Goal: Navigation & Orientation: Find specific page/section

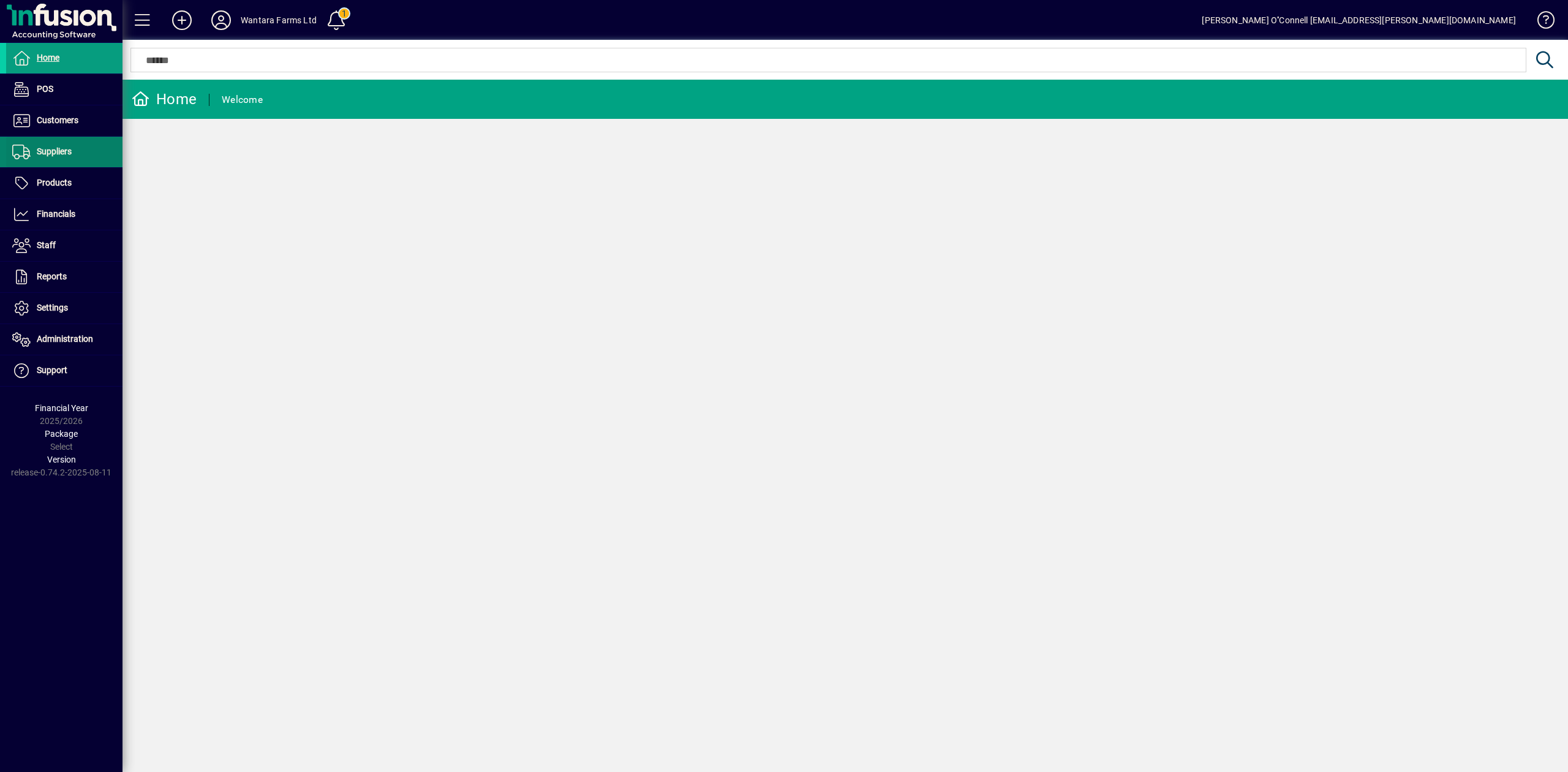
click at [56, 151] on span "Suppliers" at bounding box center [54, 151] width 35 height 10
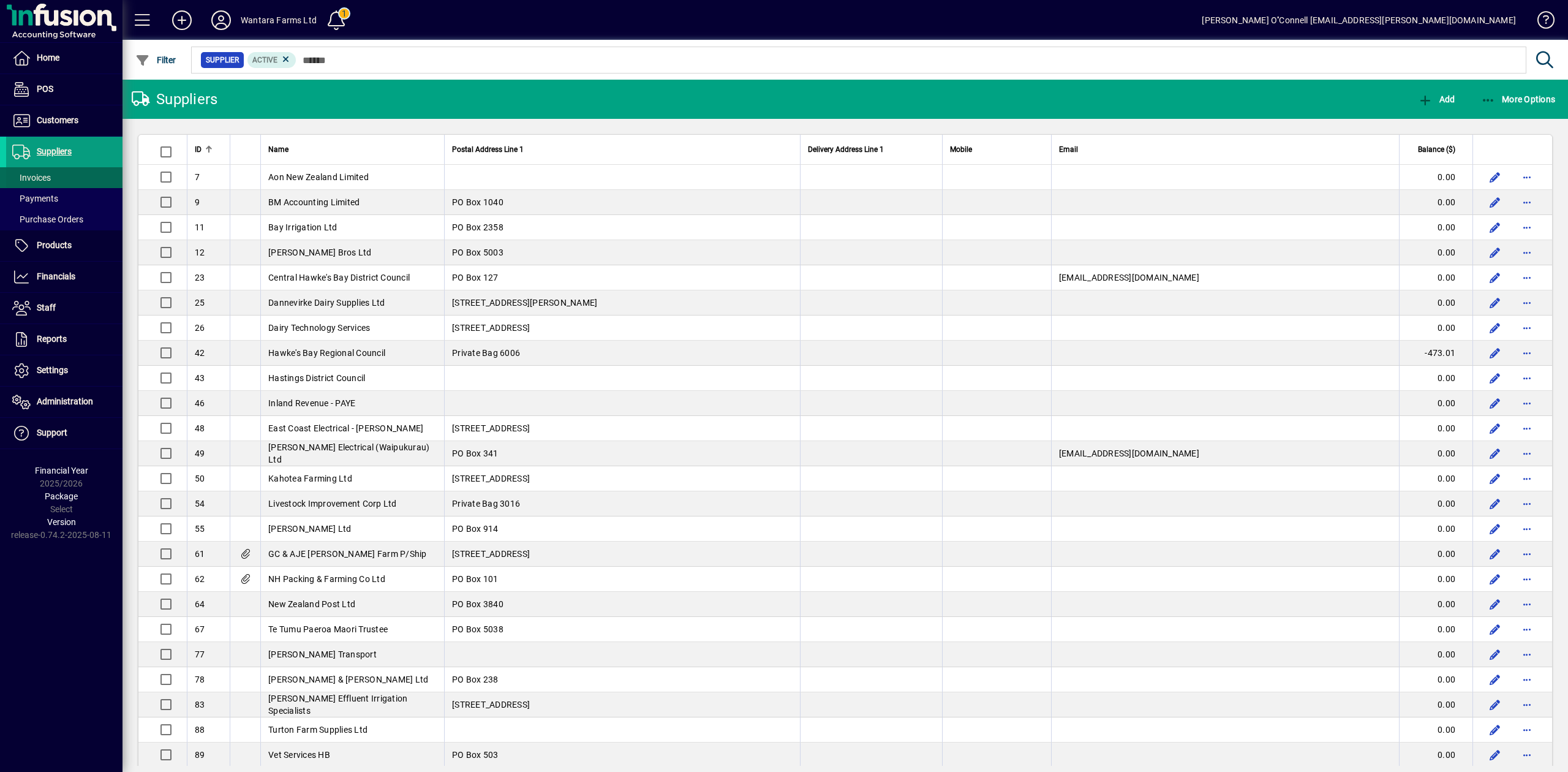
click at [50, 174] on span "Invoices" at bounding box center [31, 177] width 38 height 10
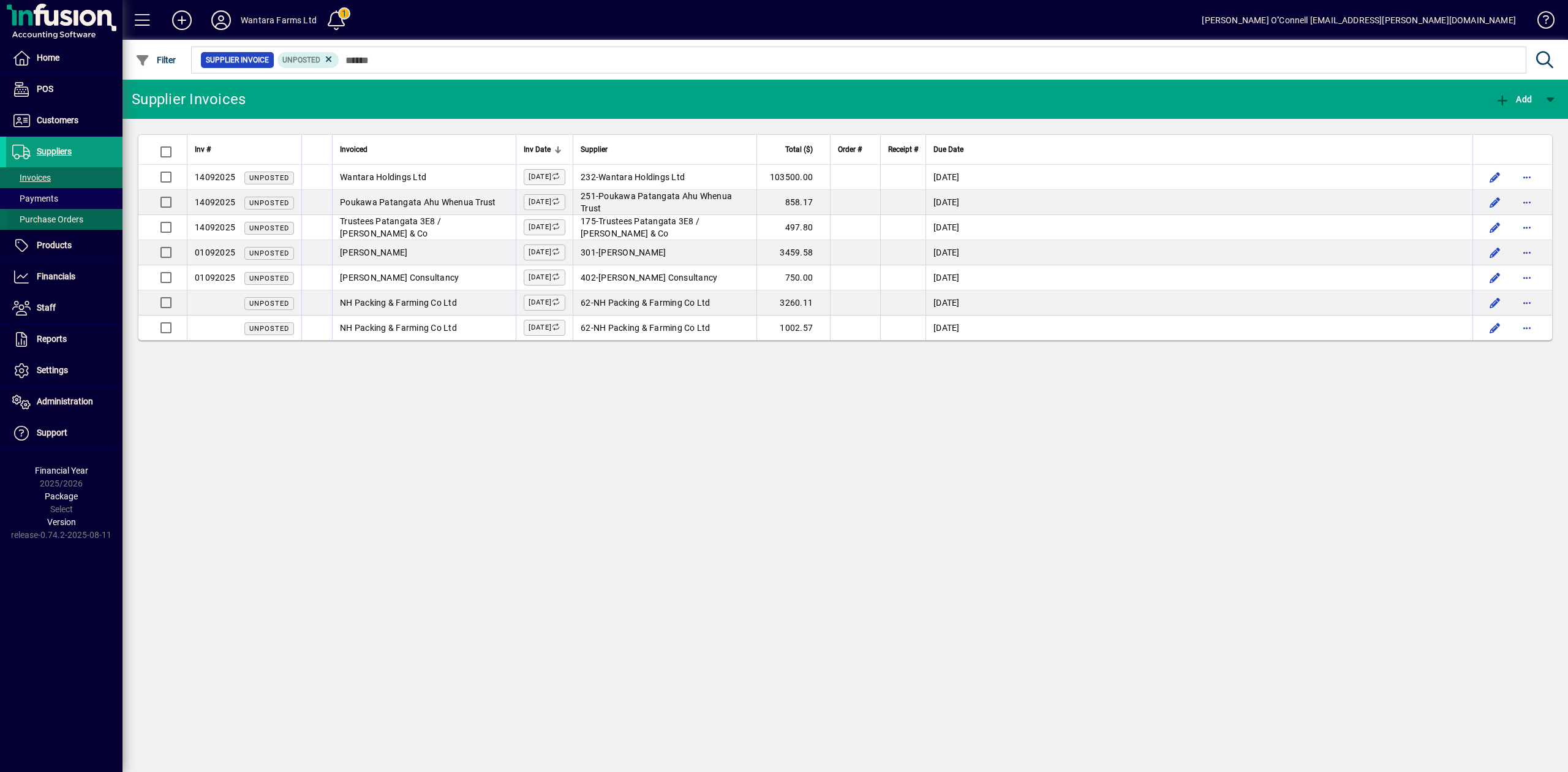
click at [62, 211] on span at bounding box center [64, 219] width 116 height 29
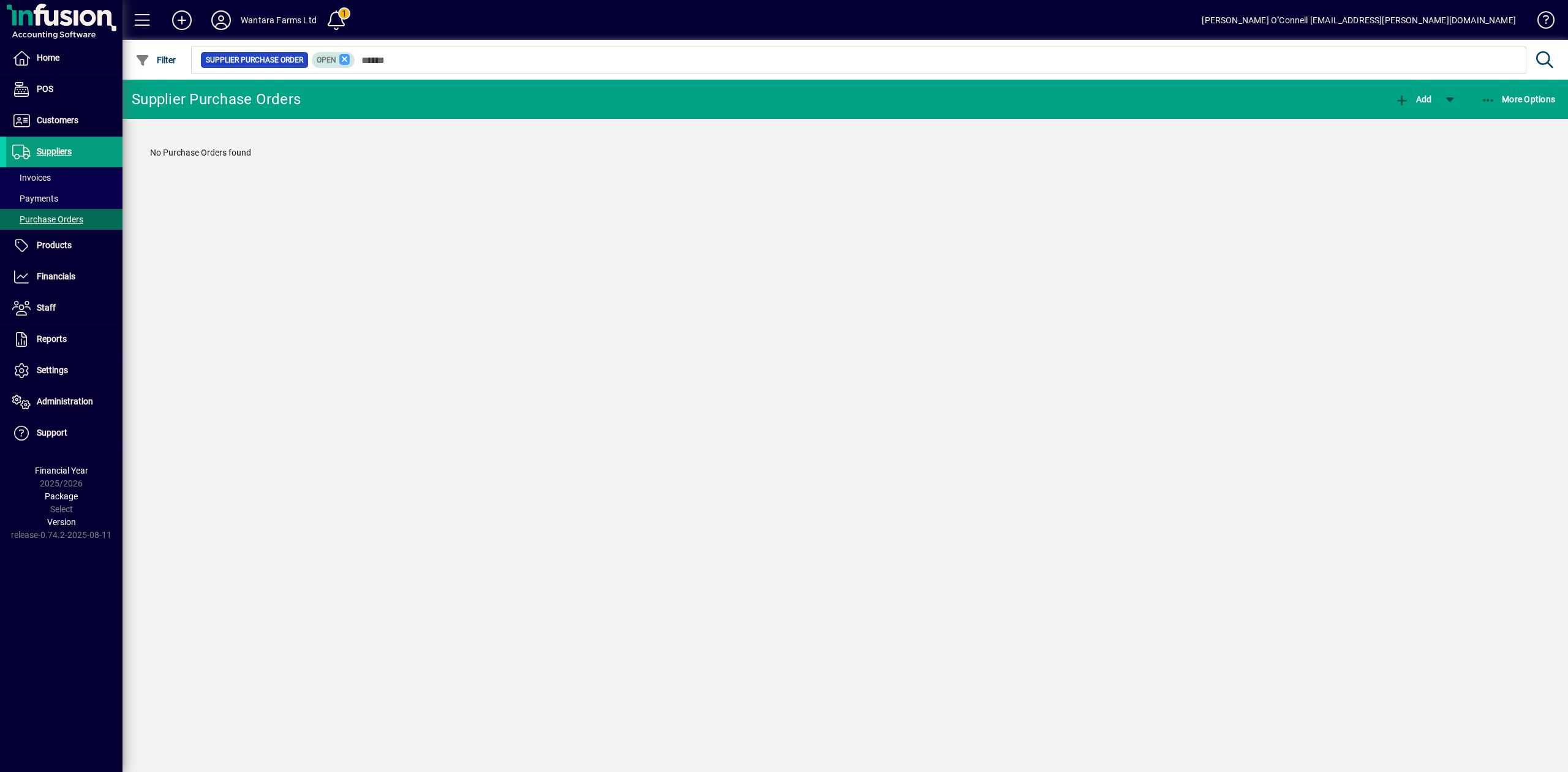
click at [343, 62] on icon at bounding box center [345, 59] width 11 height 11
click at [67, 155] on span "Suppliers" at bounding box center [54, 151] width 35 height 10
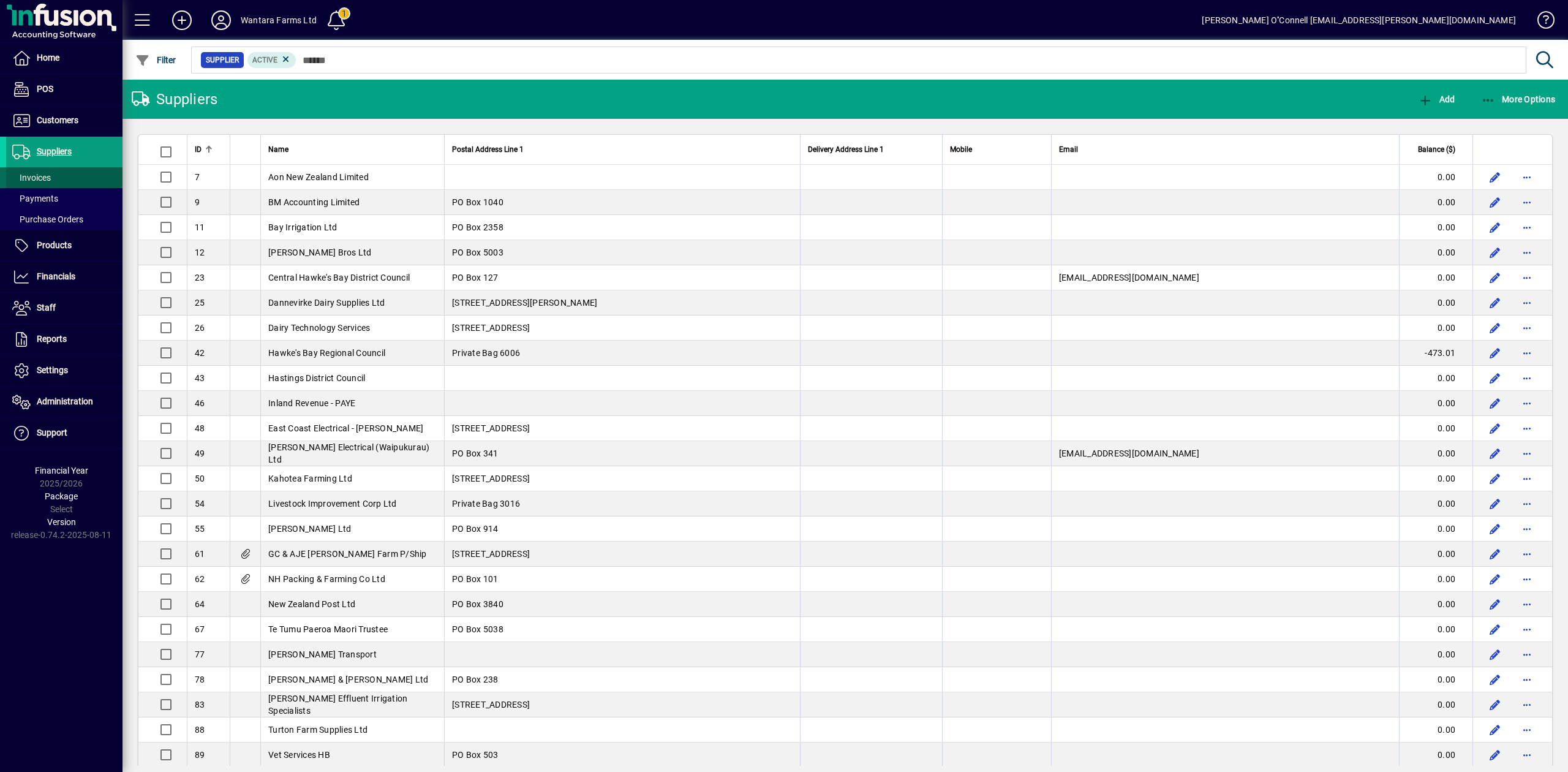
click at [52, 177] on span at bounding box center [64, 177] width 116 height 29
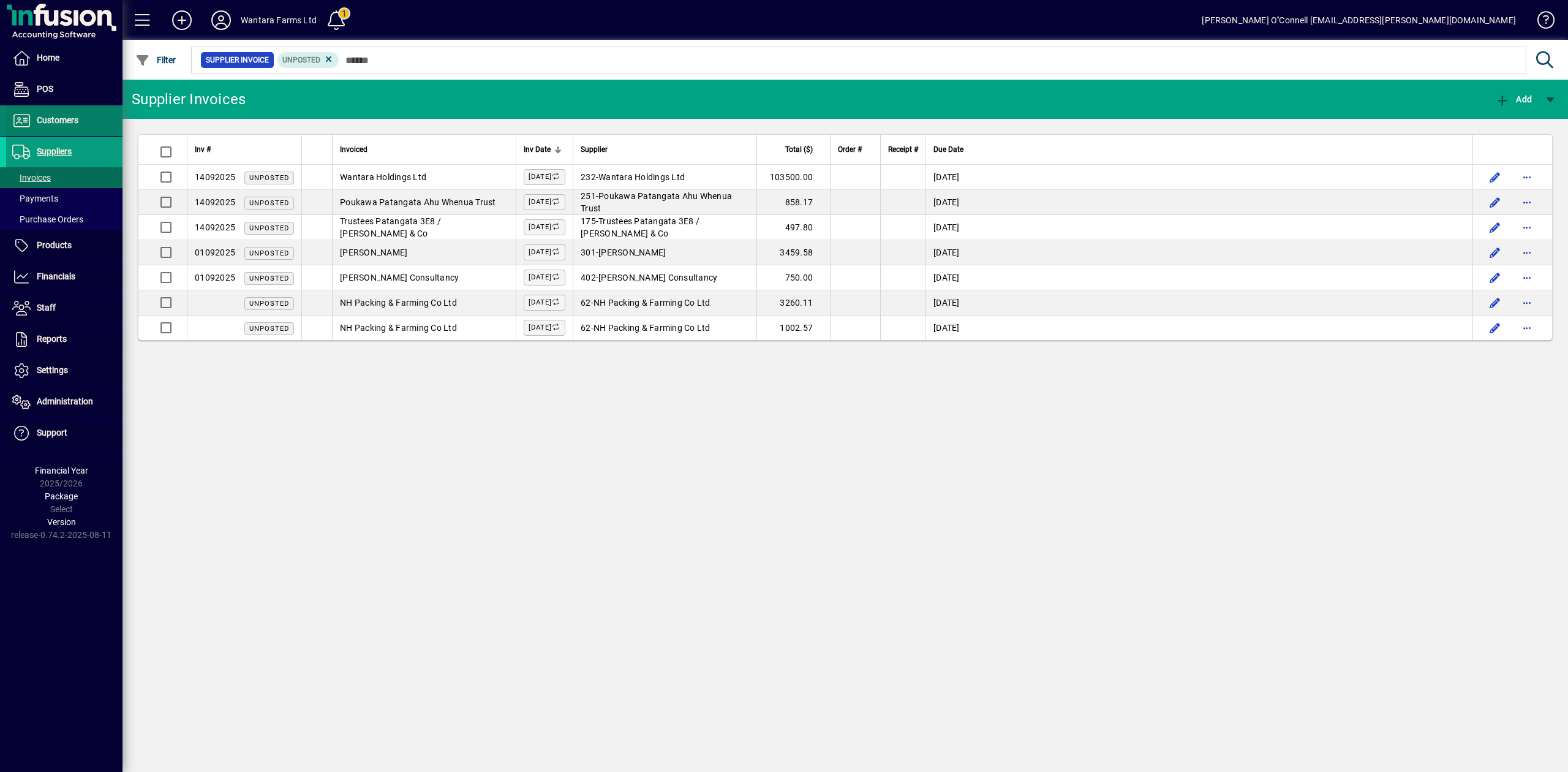
click at [61, 125] on span "Customers" at bounding box center [58, 120] width 42 height 10
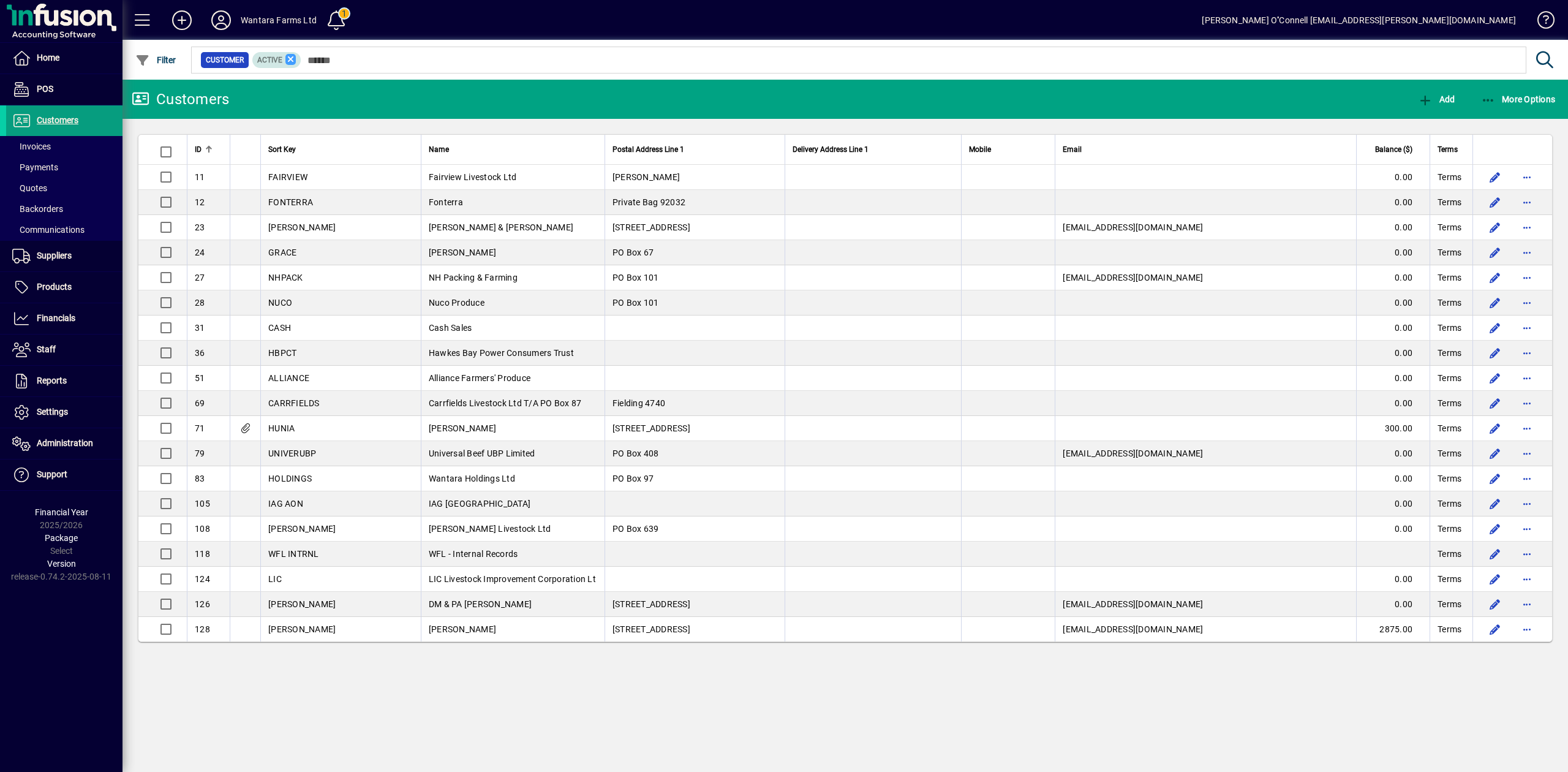
click at [286, 55] on icon at bounding box center [291, 59] width 11 height 11
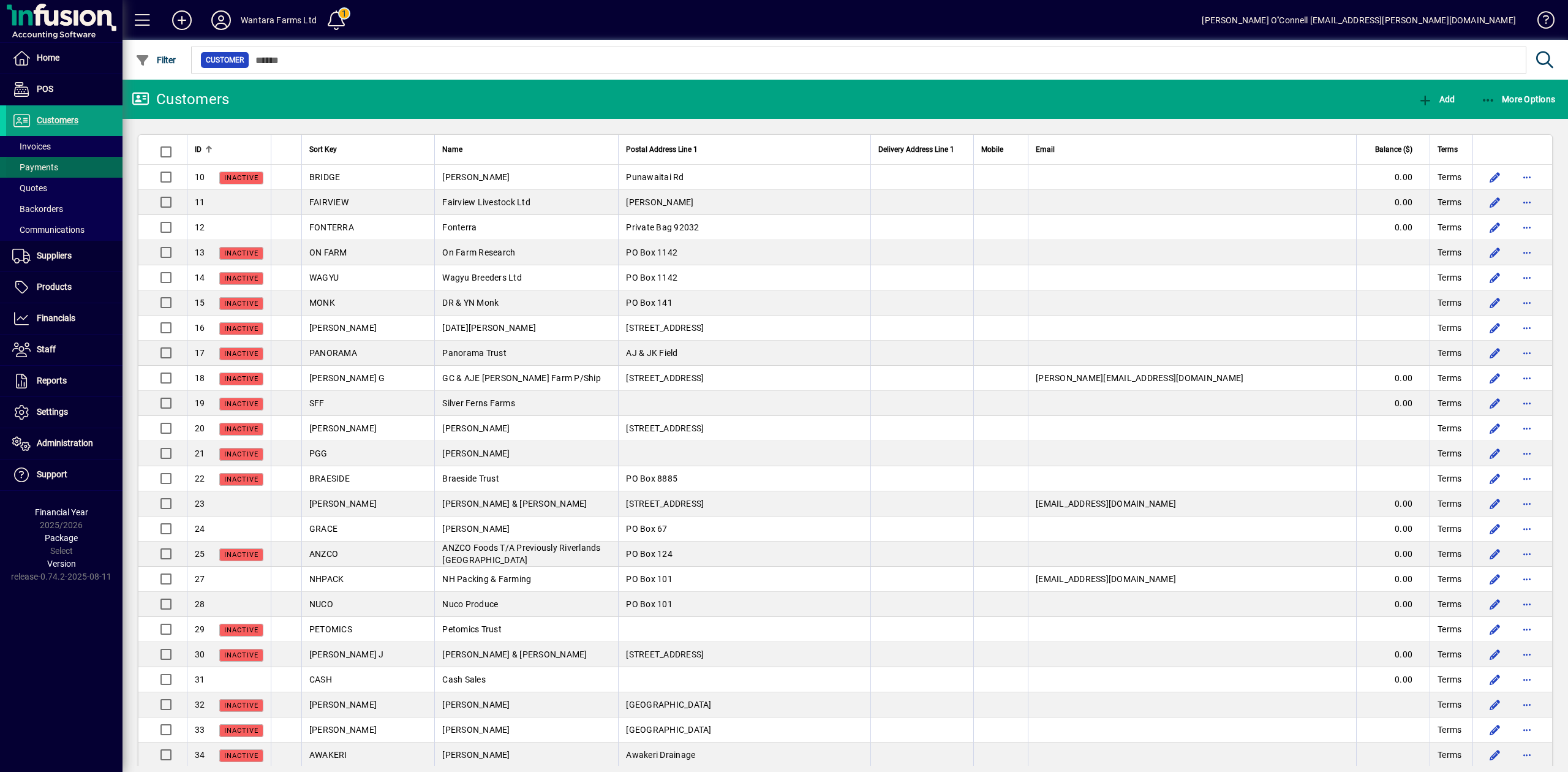
click at [68, 157] on span at bounding box center [64, 167] width 116 height 29
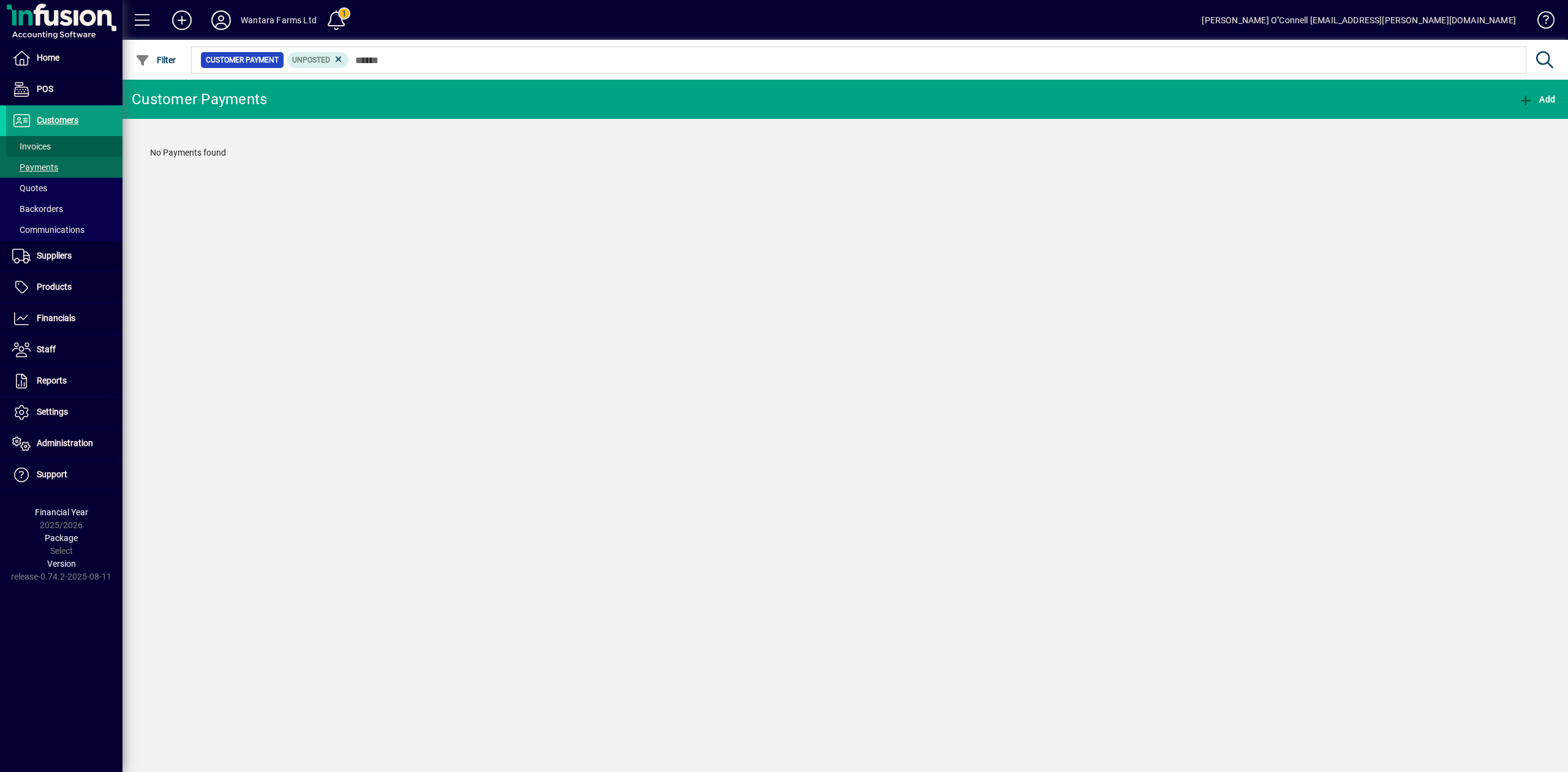
click at [67, 147] on span at bounding box center [64, 146] width 116 height 29
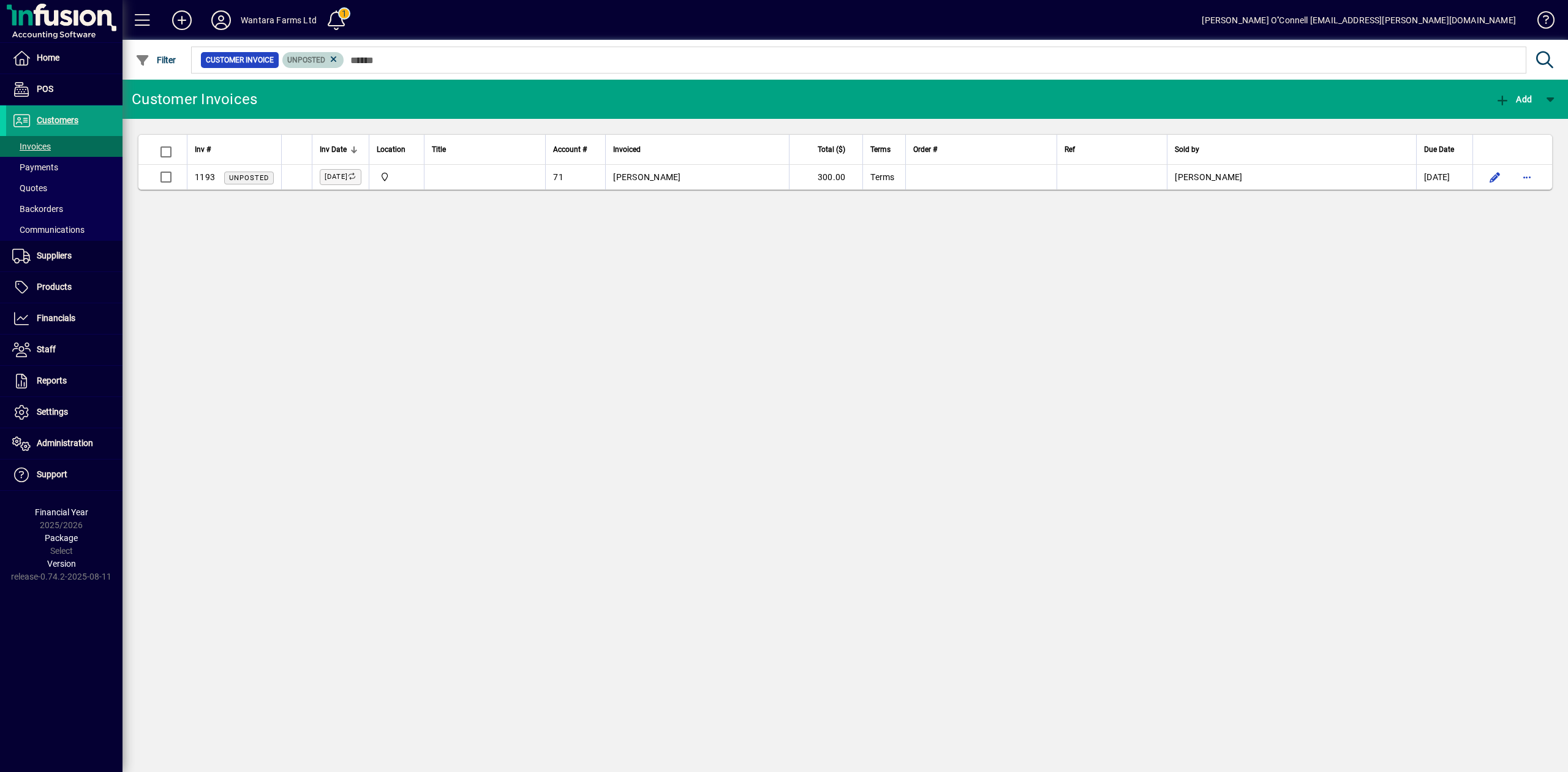
click at [334, 59] on icon at bounding box center [334, 59] width 11 height 11
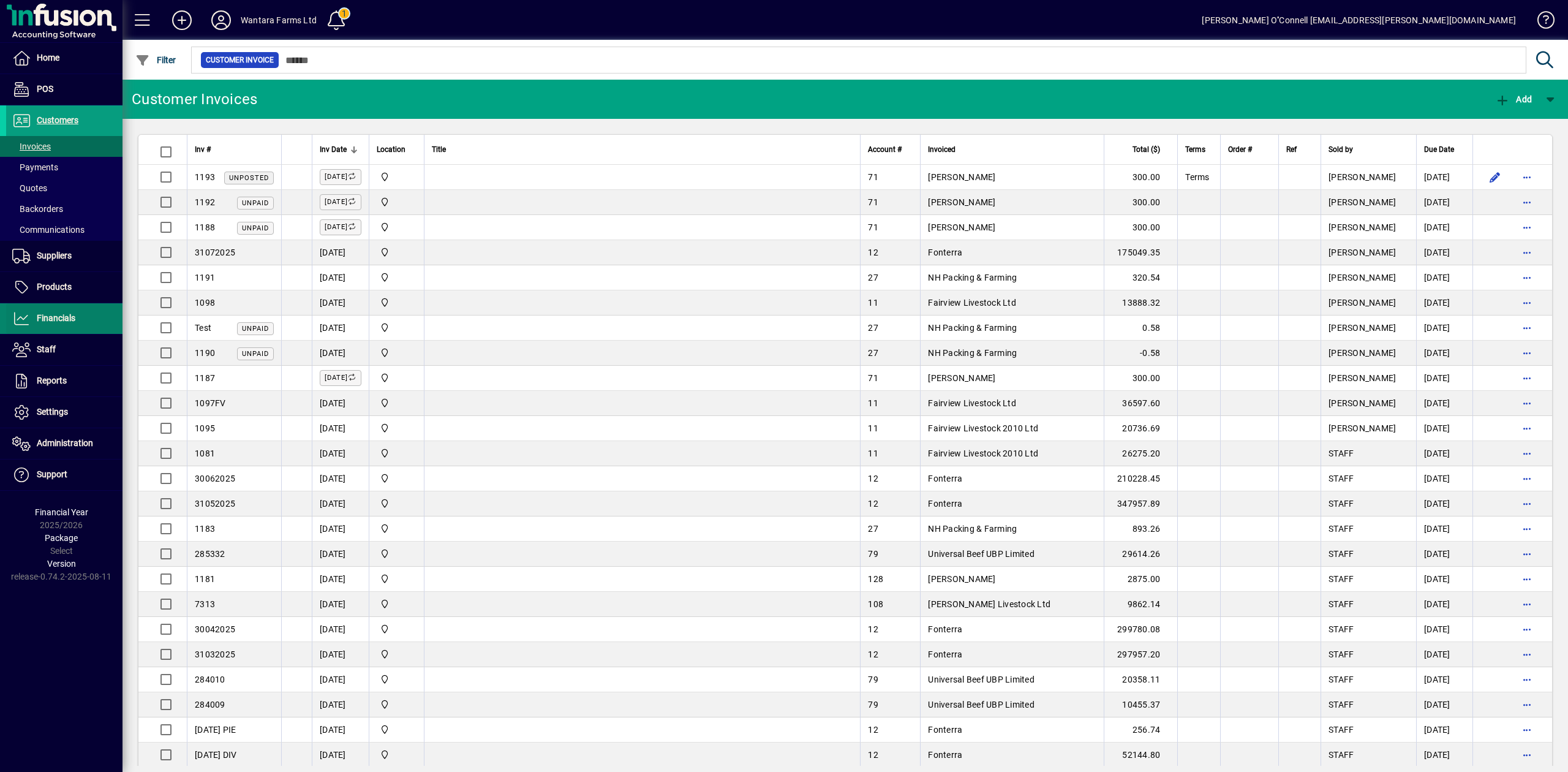
click at [49, 320] on span "Financials" at bounding box center [55, 317] width 38 height 10
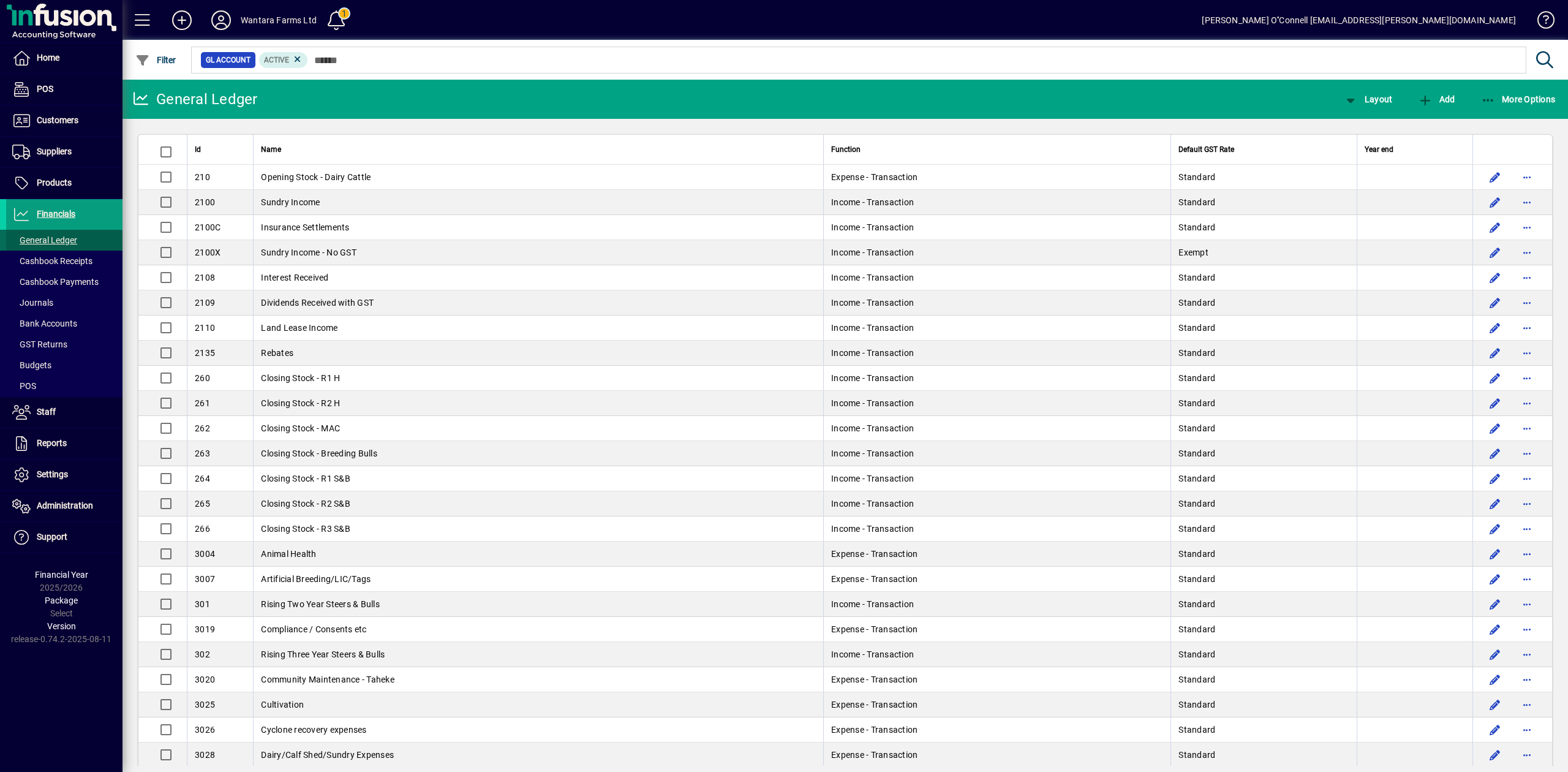
click at [60, 238] on span "General Ledger" at bounding box center [44, 240] width 65 height 10
click at [54, 146] on span "Suppliers" at bounding box center [38, 152] width 65 height 15
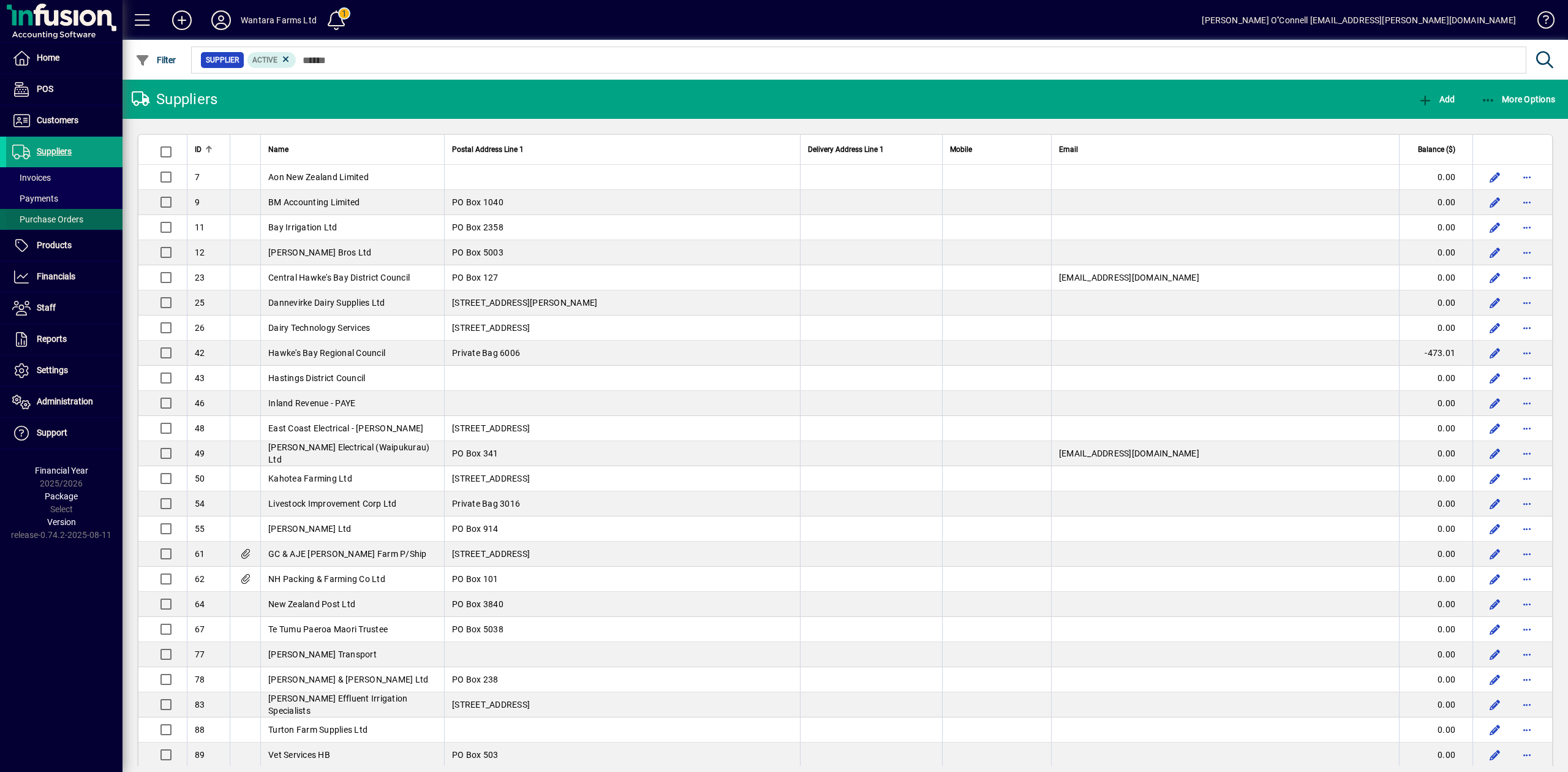
click at [35, 219] on span "Purchase Orders" at bounding box center [47, 219] width 71 height 10
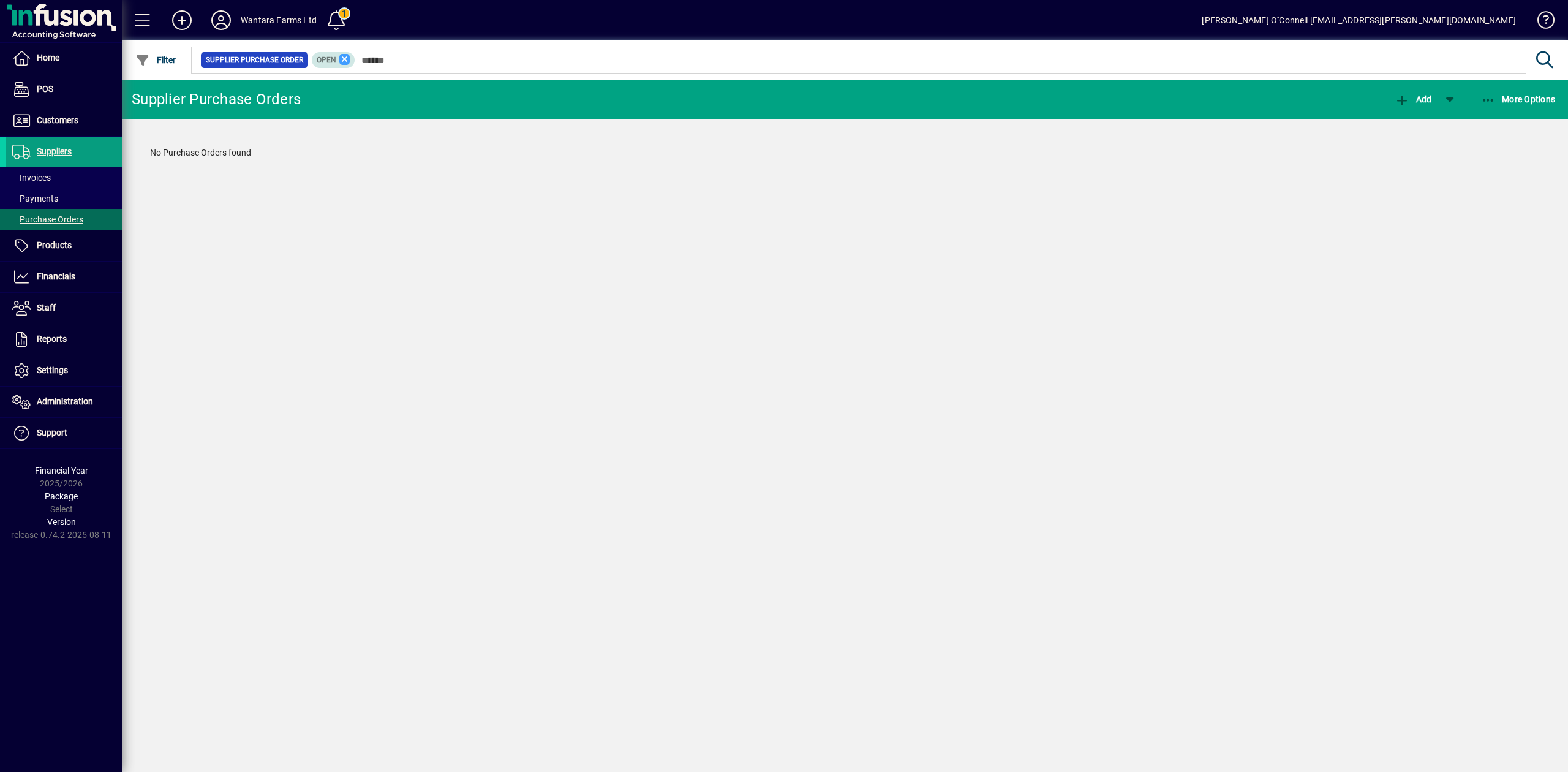
click at [346, 59] on icon at bounding box center [345, 59] width 11 height 11
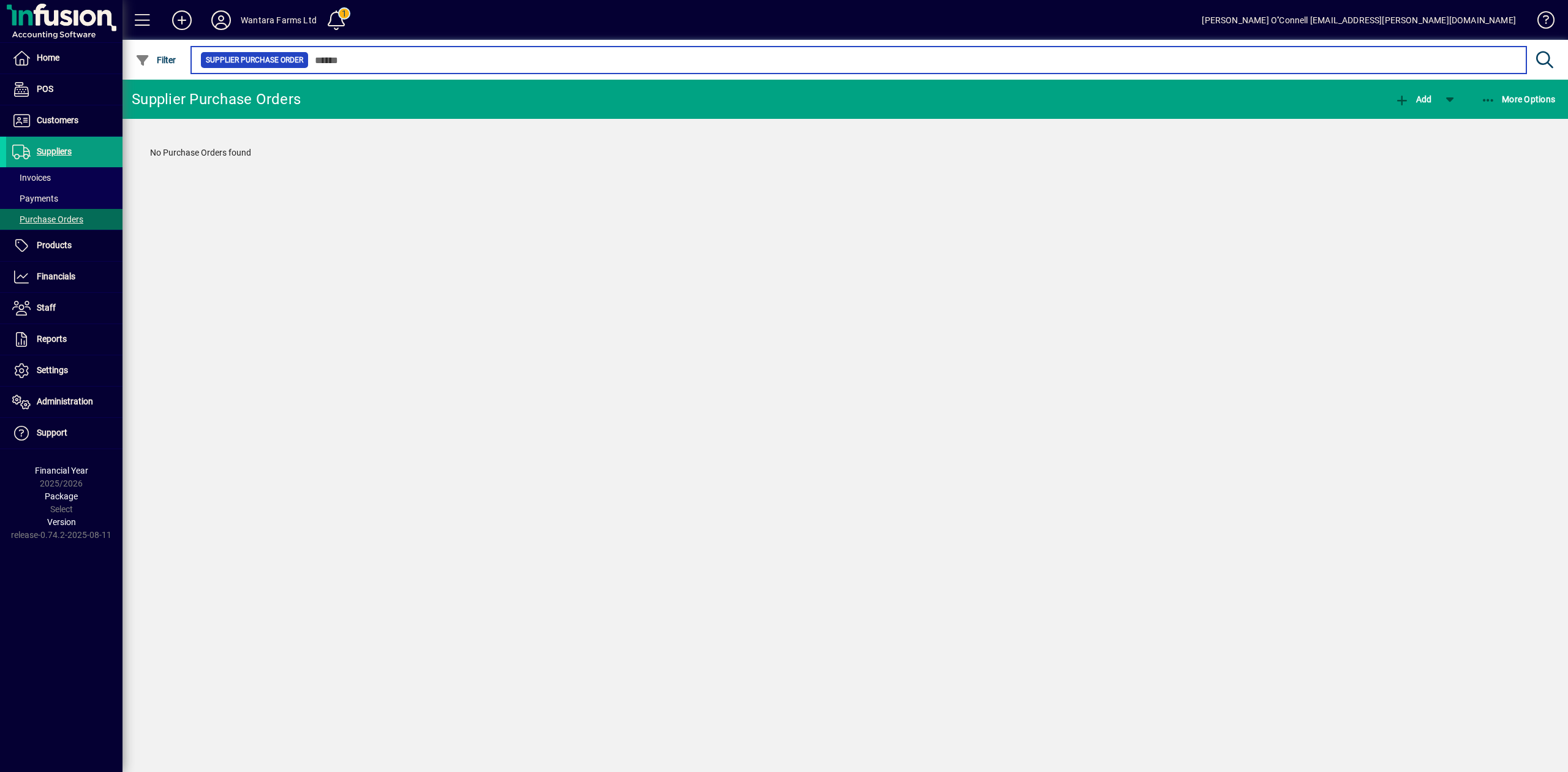
click at [342, 59] on input "text" at bounding box center [913, 60] width 1208 height 17
click at [319, 65] on input "text" at bounding box center [913, 60] width 1208 height 17
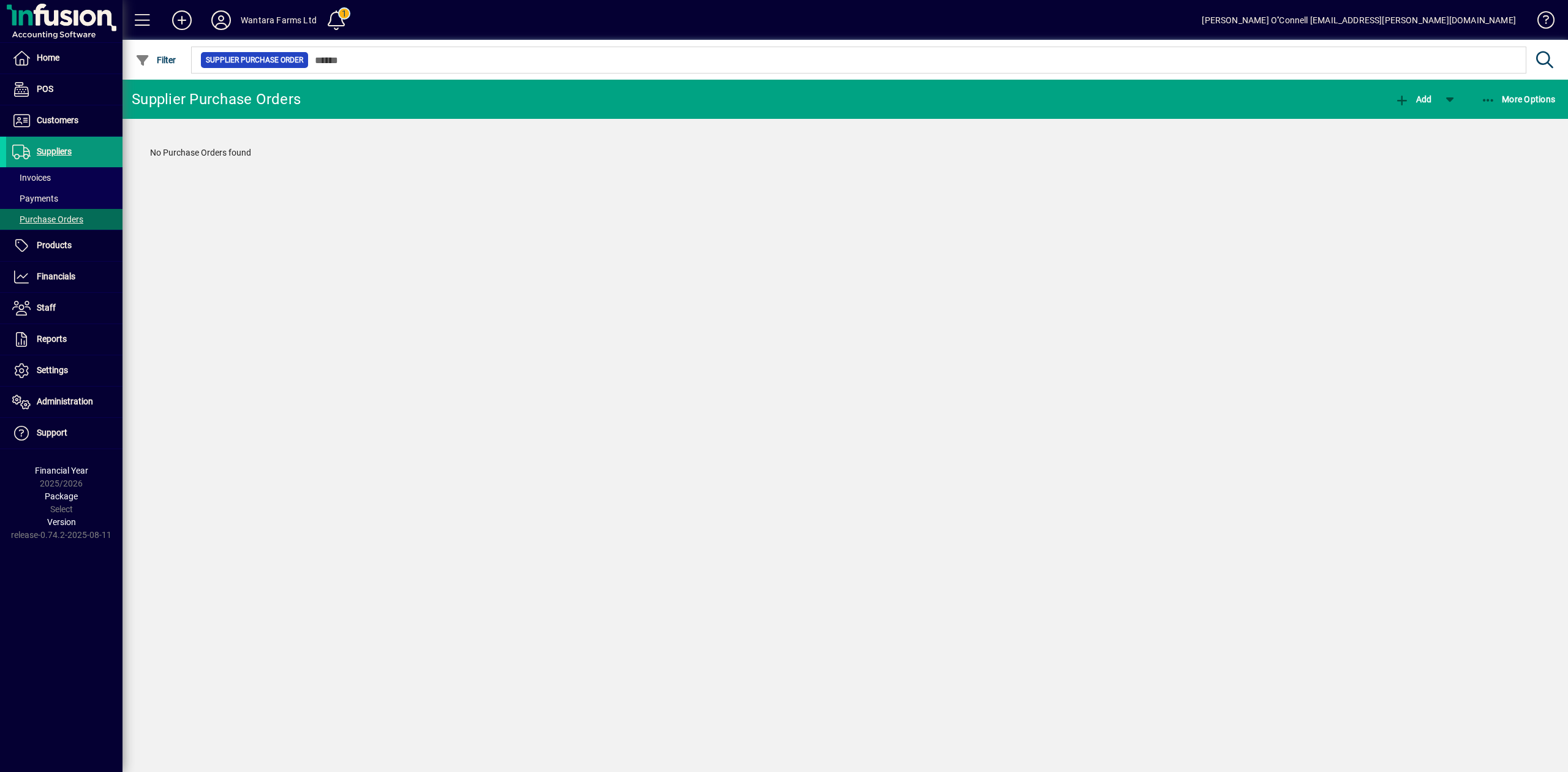
click at [40, 146] on span "Suppliers" at bounding box center [38, 152] width 65 height 15
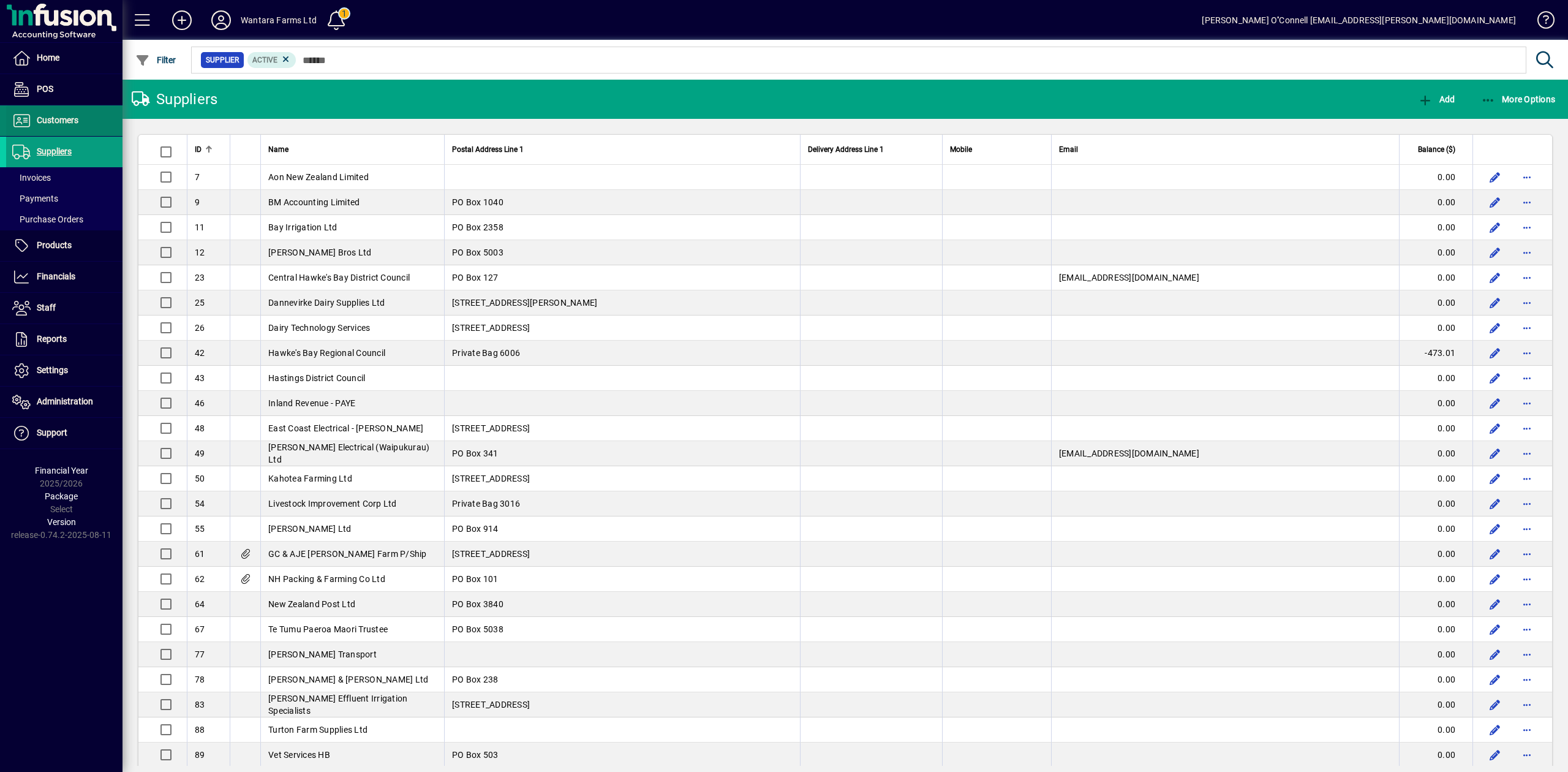
click at [82, 119] on span at bounding box center [64, 120] width 116 height 29
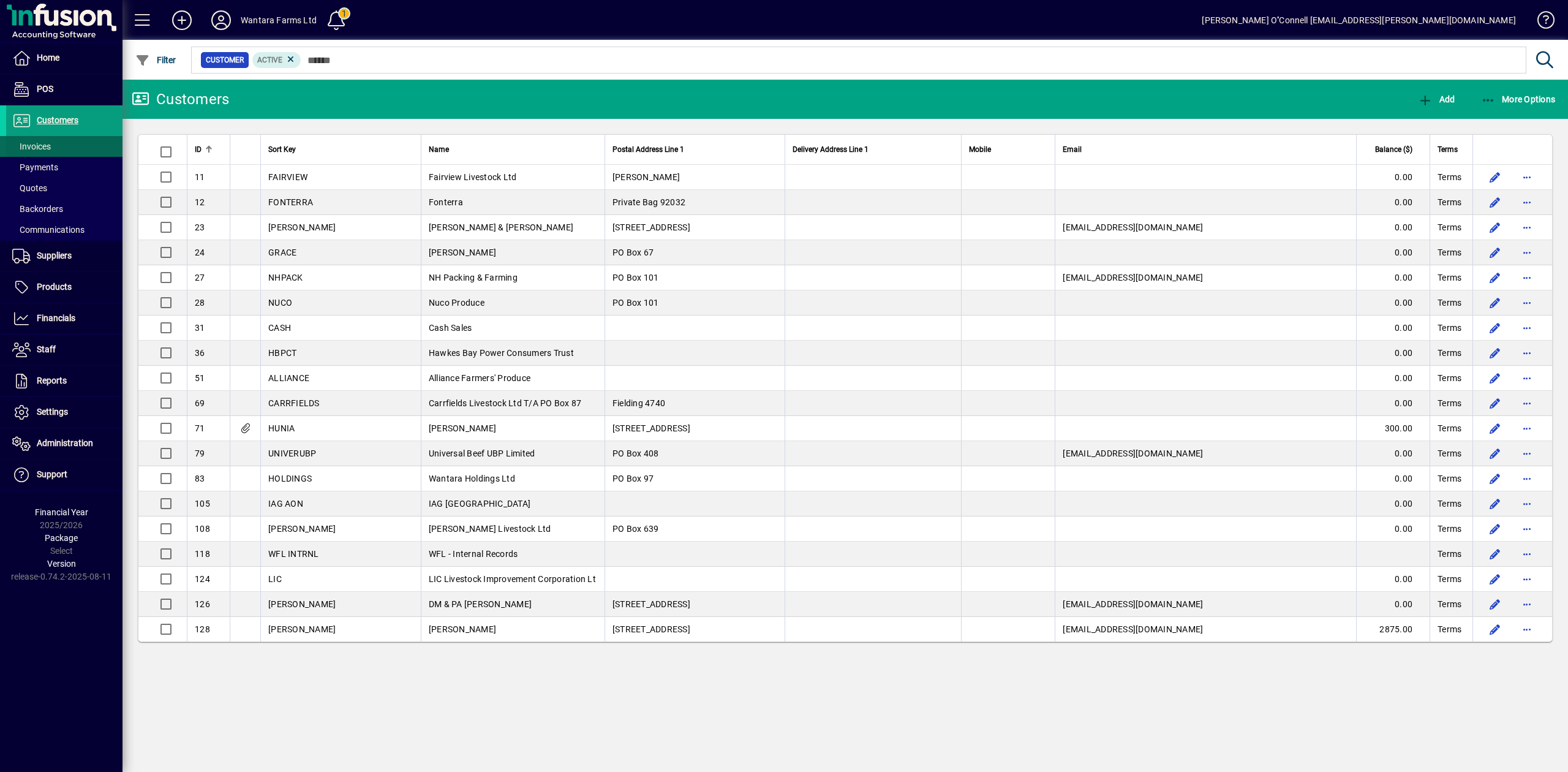
click at [64, 146] on span at bounding box center [64, 146] width 116 height 29
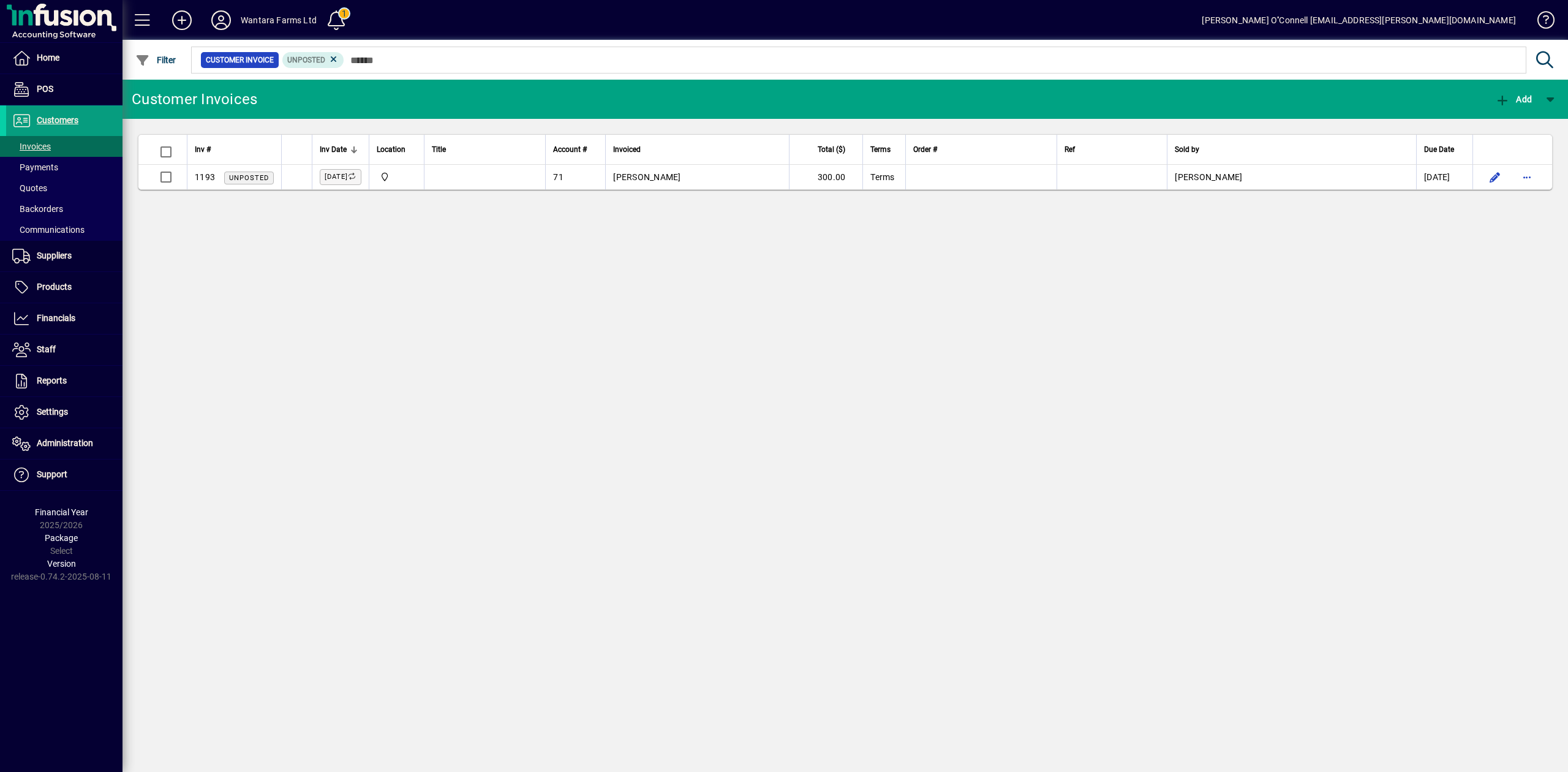
click at [451, 253] on div "Customer Invoices Add Inv # Inv Date Location Title Account # Invoiced Total ($…" at bounding box center [845, 425] width 1446 height 692
click at [70, 268] on span at bounding box center [64, 256] width 116 height 29
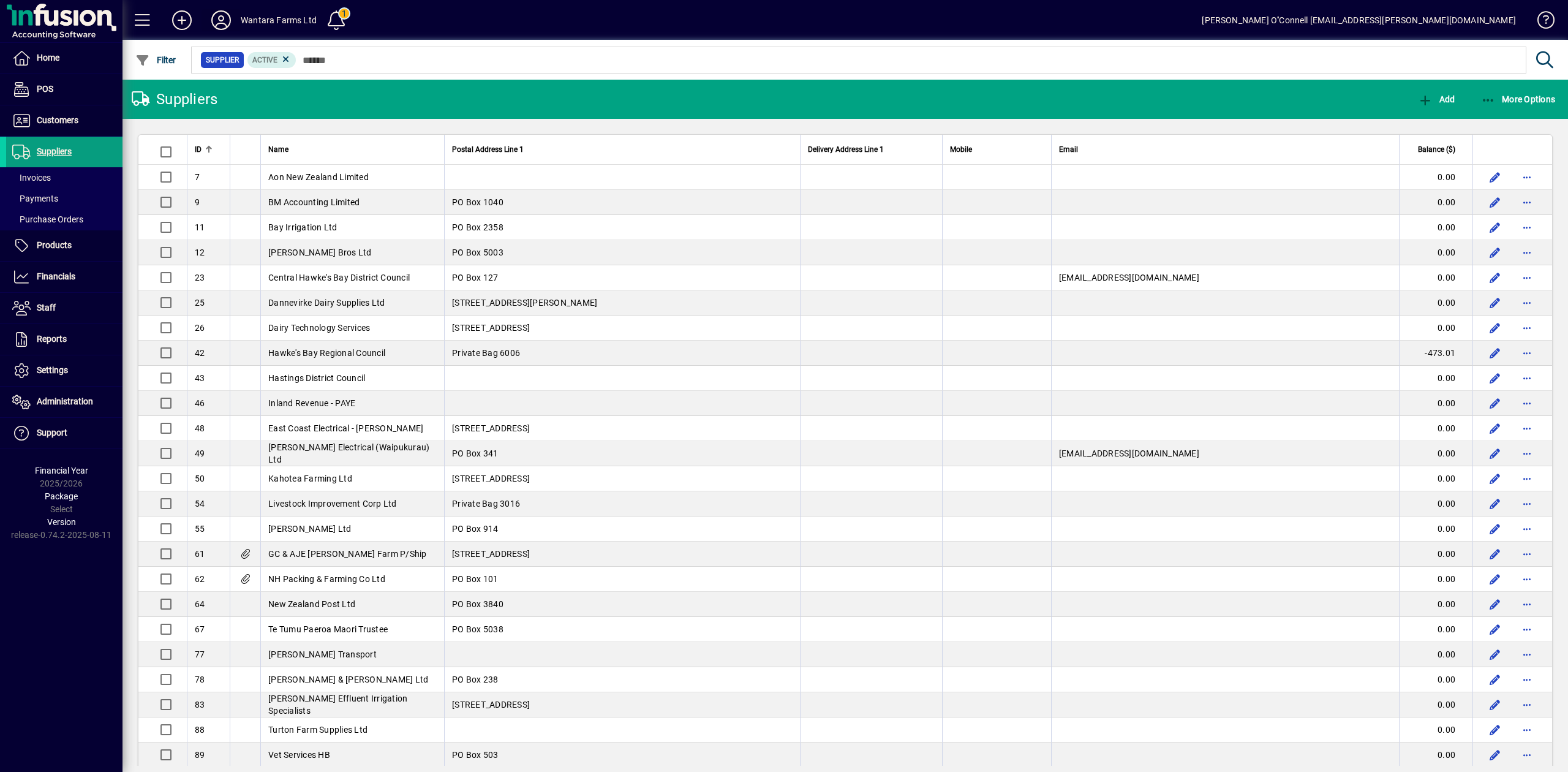
click at [226, 22] on icon at bounding box center [221, 20] width 25 height 20
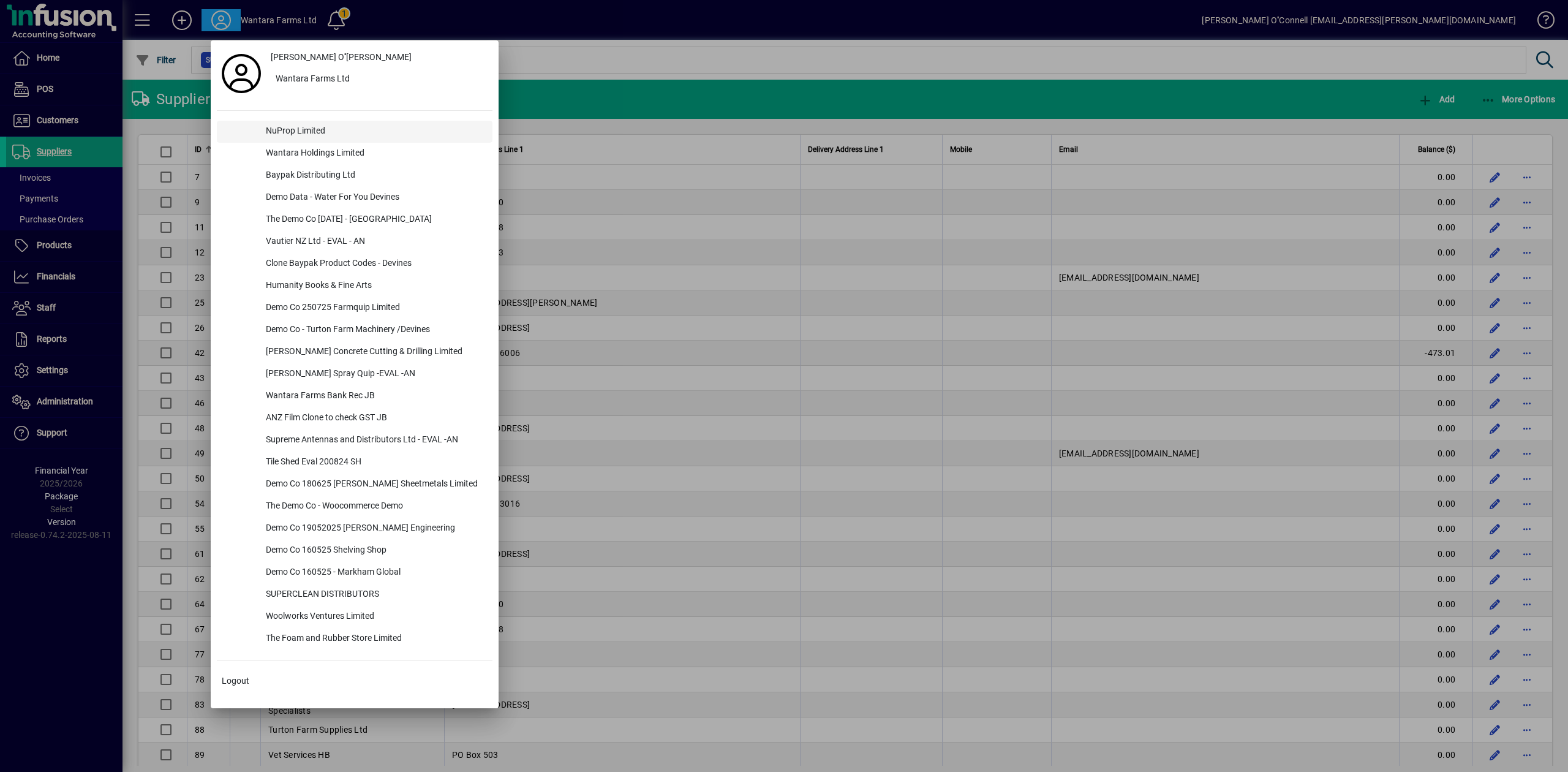
click at [298, 128] on div "NuProp Limited" at bounding box center [373, 131] width 236 height 22
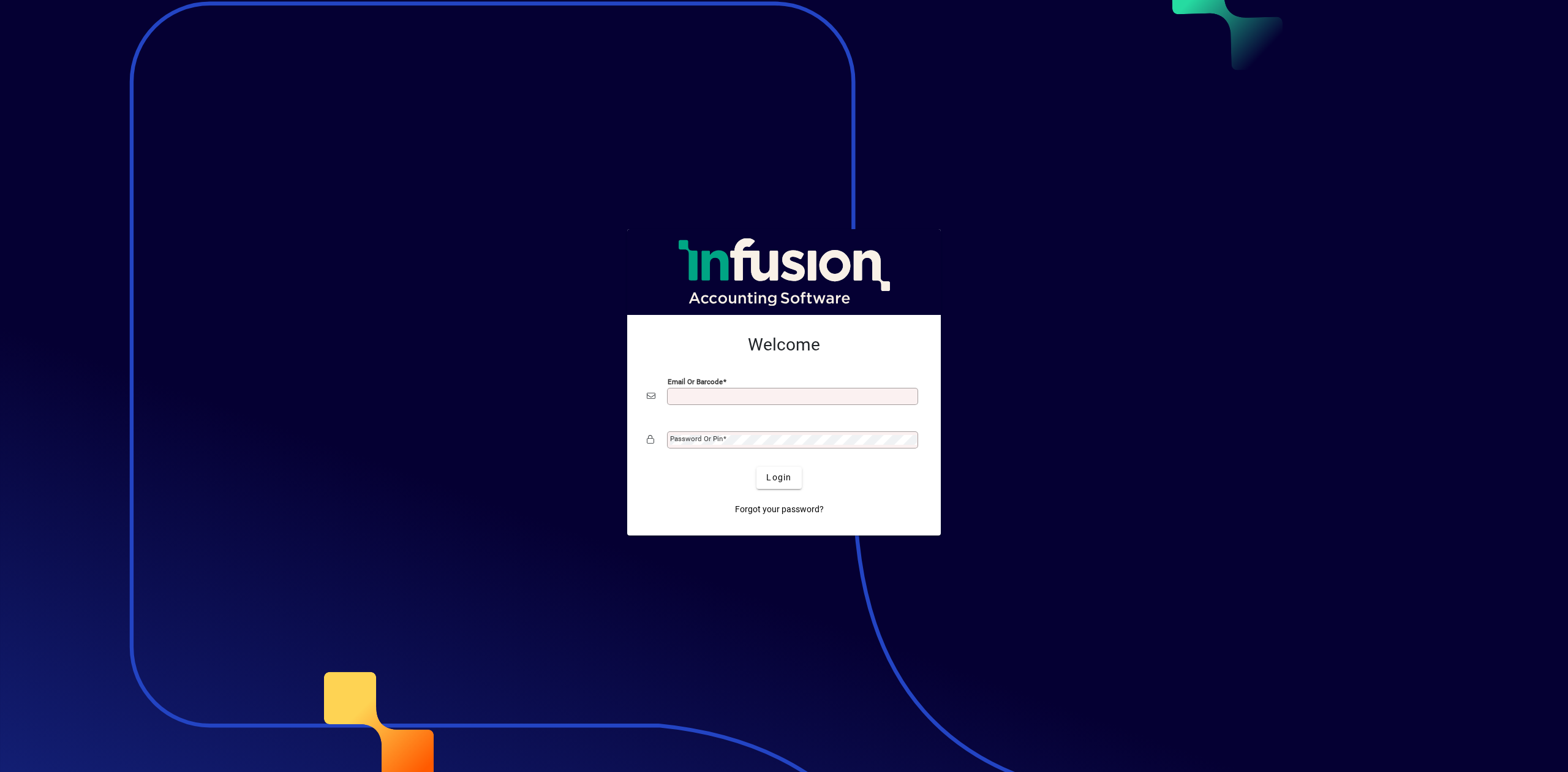
click at [694, 396] on input "Email or Barcode" at bounding box center [794, 396] width 247 height 10
type input "**********"
click at [714, 440] on mat-label "Password or Pin" at bounding box center [697, 438] width 52 height 8
click at [757, 467] on button "Login" at bounding box center [779, 477] width 45 height 22
